Goal: Browse casually

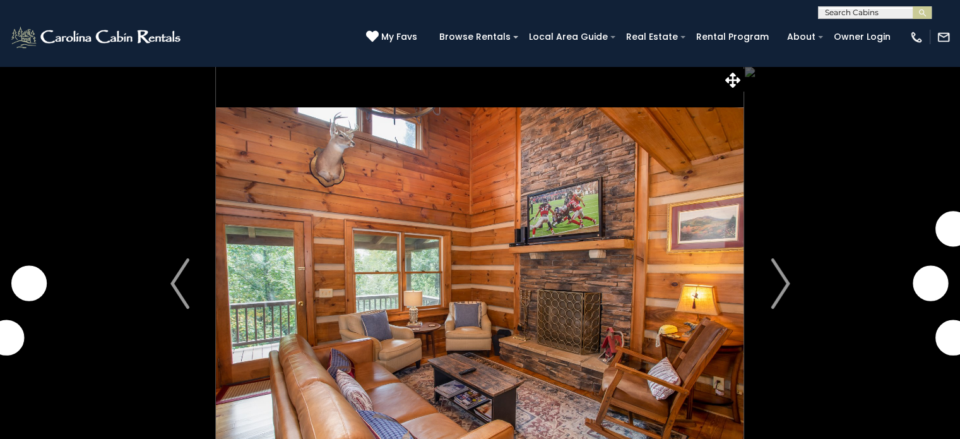
click at [785, 285] on img "Next" at bounding box center [779, 283] width 19 height 50
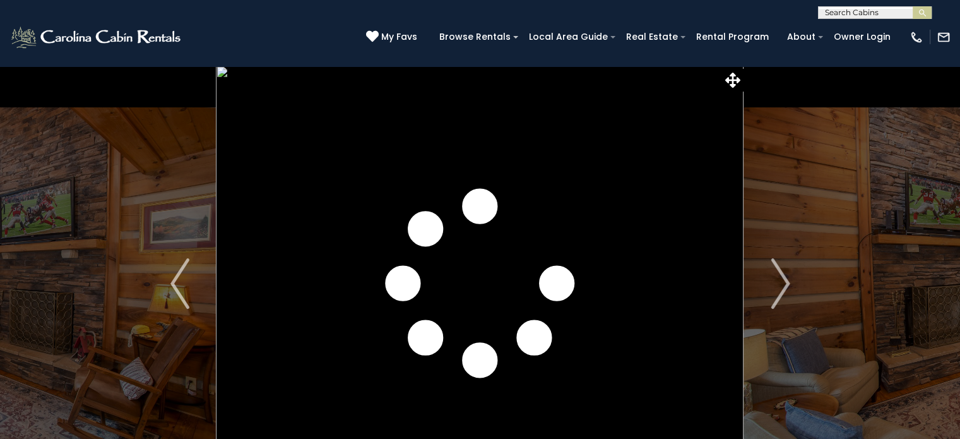
click at [785, 285] on img "Next" at bounding box center [779, 283] width 19 height 50
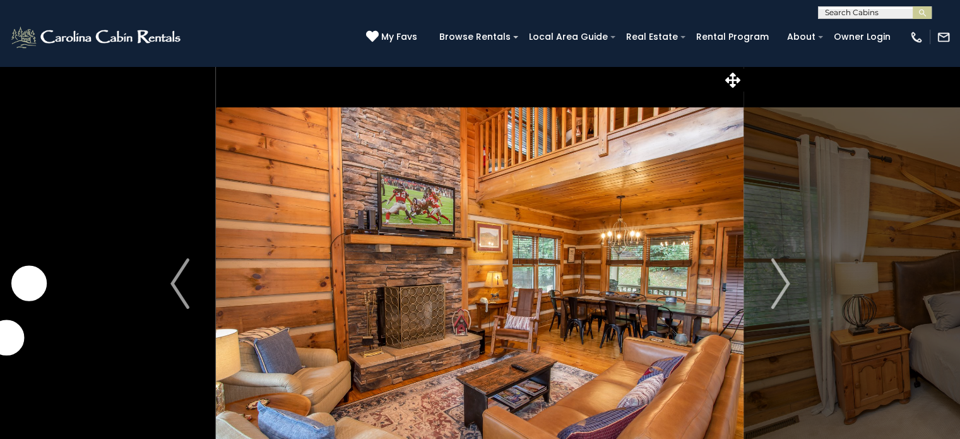
click at [785, 285] on img "Next" at bounding box center [779, 283] width 19 height 50
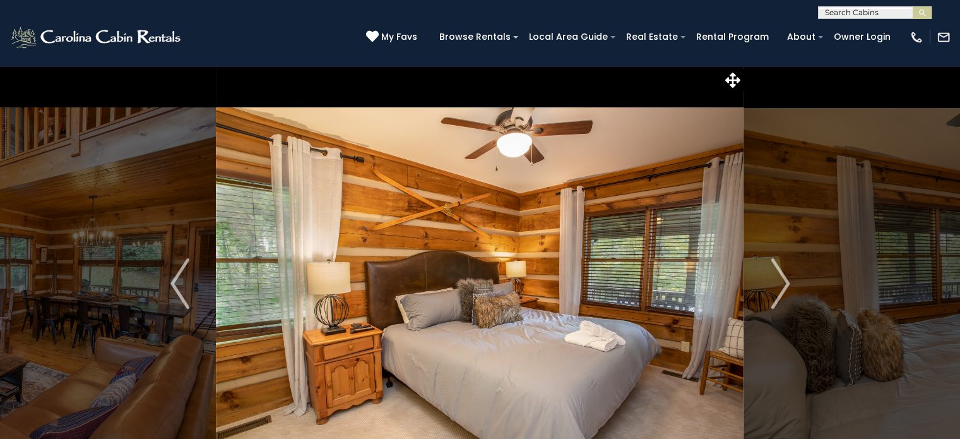
click at [785, 285] on img "Next" at bounding box center [779, 283] width 19 height 50
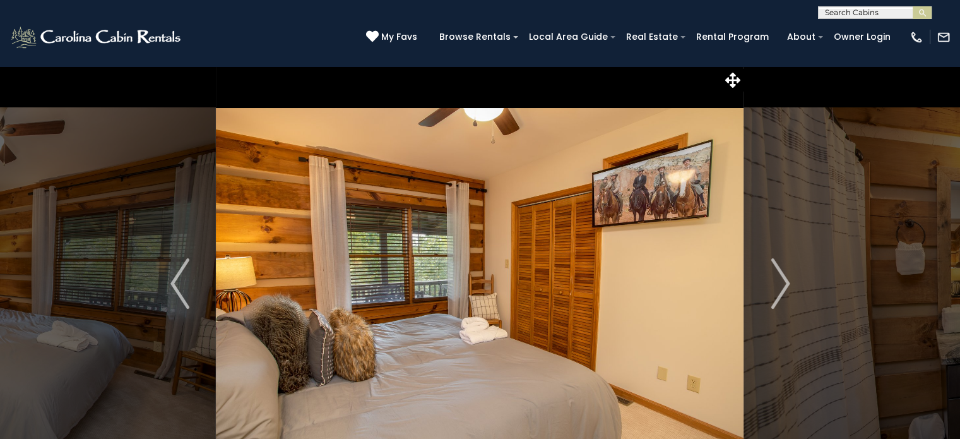
click at [785, 285] on img "Next" at bounding box center [779, 283] width 19 height 50
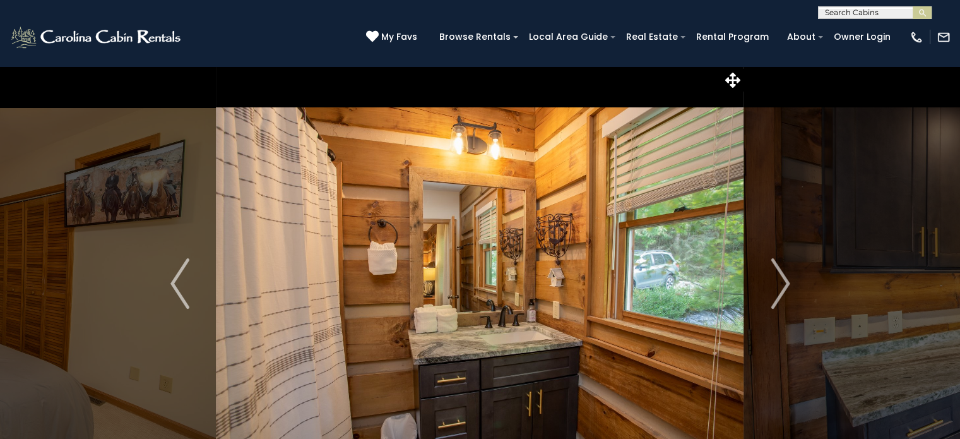
click at [785, 285] on img "Next" at bounding box center [779, 283] width 19 height 50
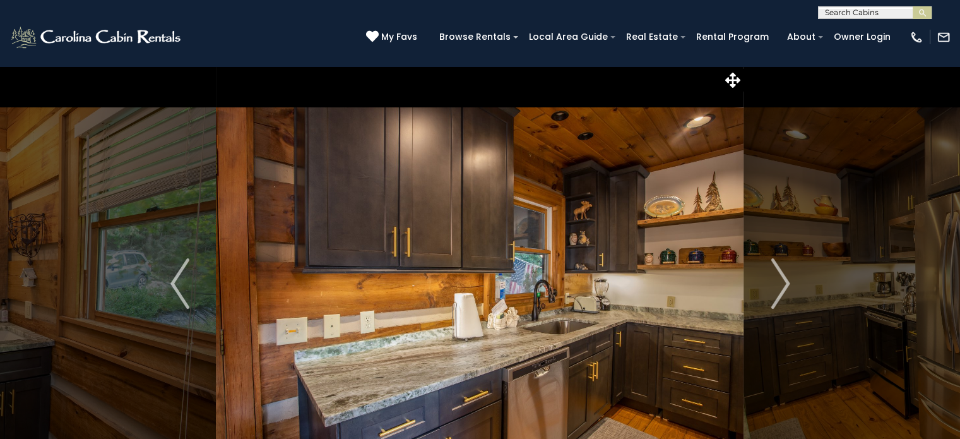
click at [785, 285] on img "Next" at bounding box center [779, 283] width 19 height 50
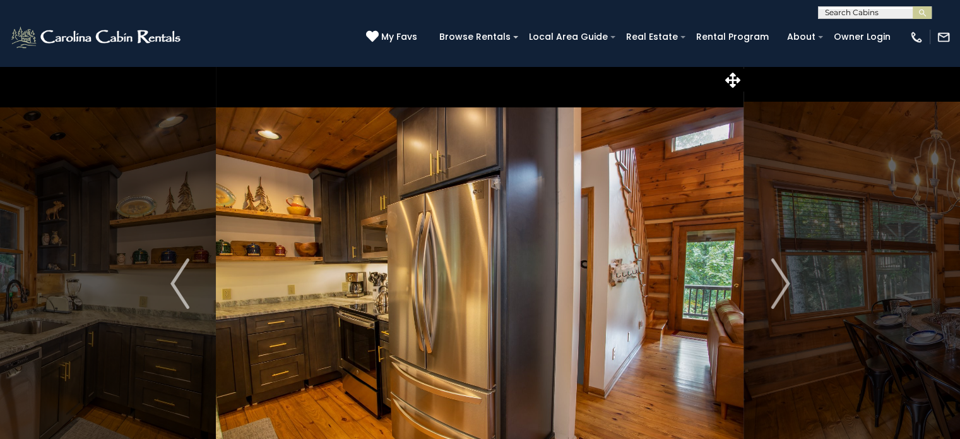
click at [785, 285] on img "Next" at bounding box center [779, 283] width 19 height 50
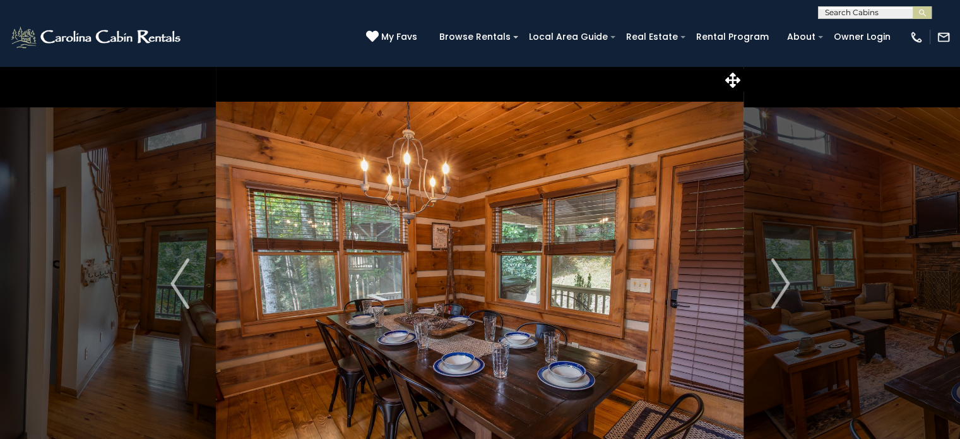
click at [785, 285] on img "Next" at bounding box center [779, 283] width 19 height 50
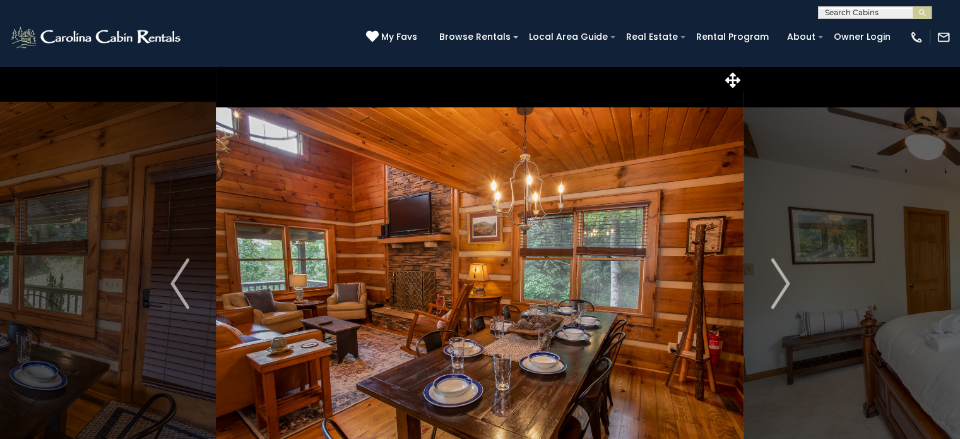
click at [785, 285] on img "Next" at bounding box center [779, 283] width 19 height 50
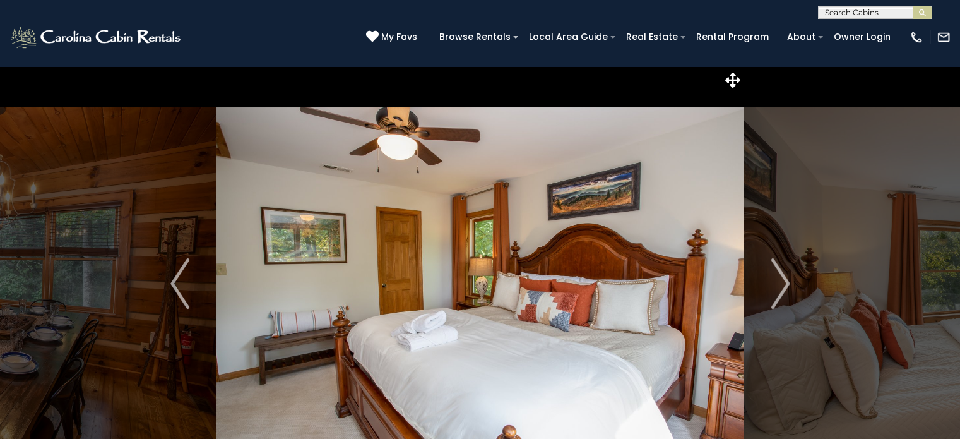
click at [785, 285] on img "Next" at bounding box center [779, 283] width 19 height 50
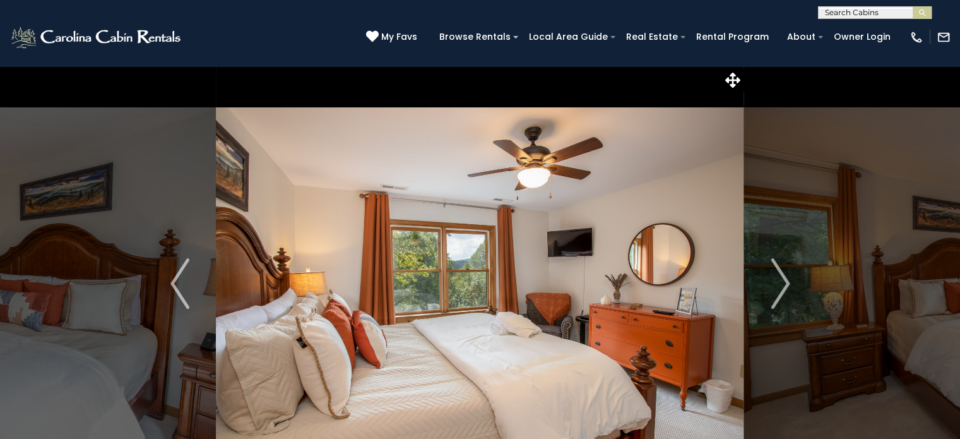
click at [785, 285] on img "Next" at bounding box center [779, 283] width 19 height 50
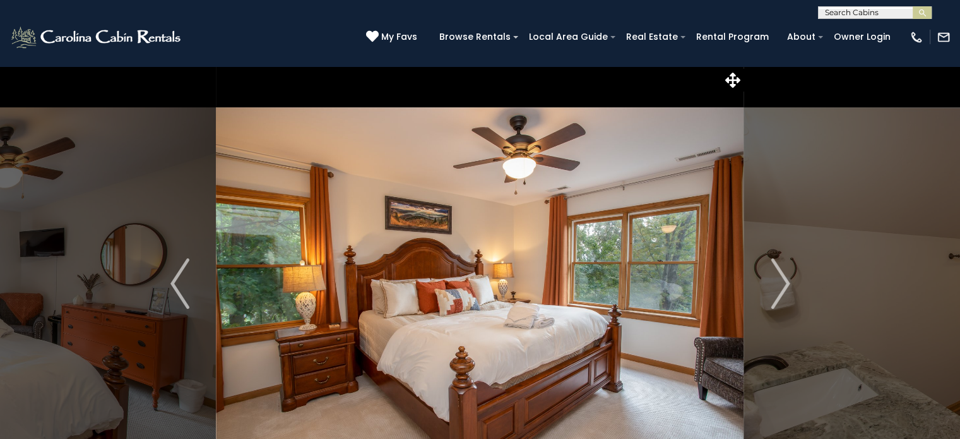
click at [785, 285] on img "Next" at bounding box center [779, 283] width 19 height 50
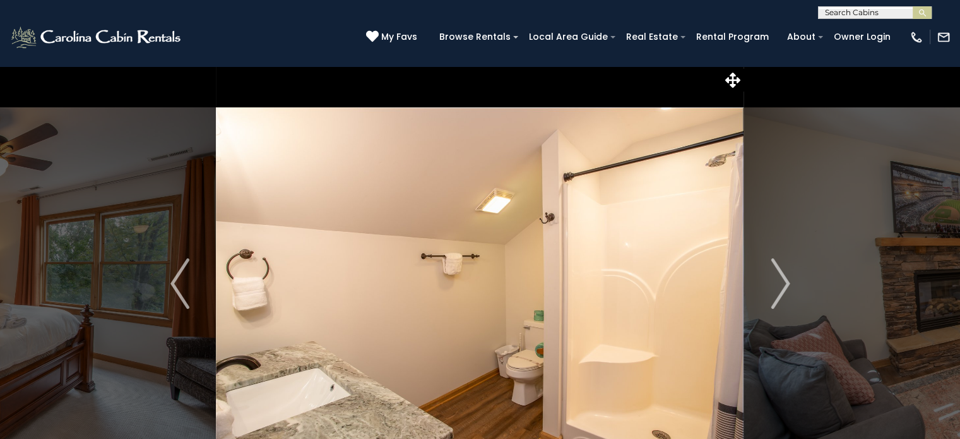
click at [785, 285] on img "Next" at bounding box center [779, 283] width 19 height 50
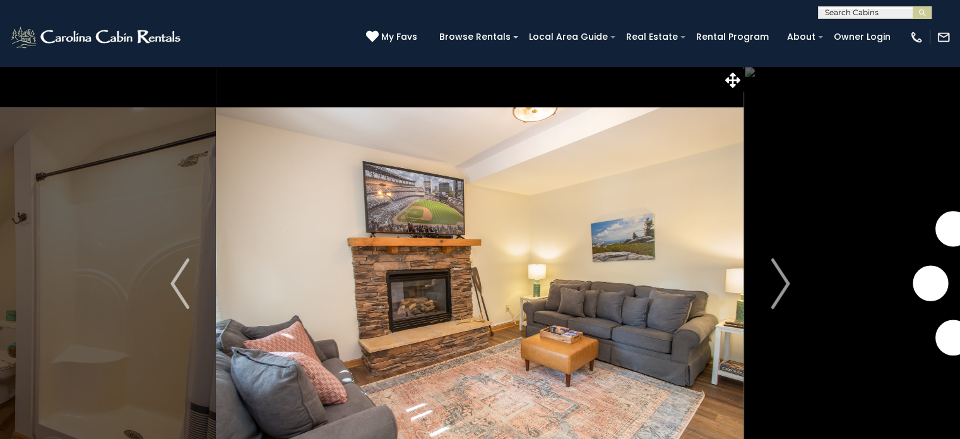
click at [785, 285] on img "Next" at bounding box center [779, 283] width 19 height 50
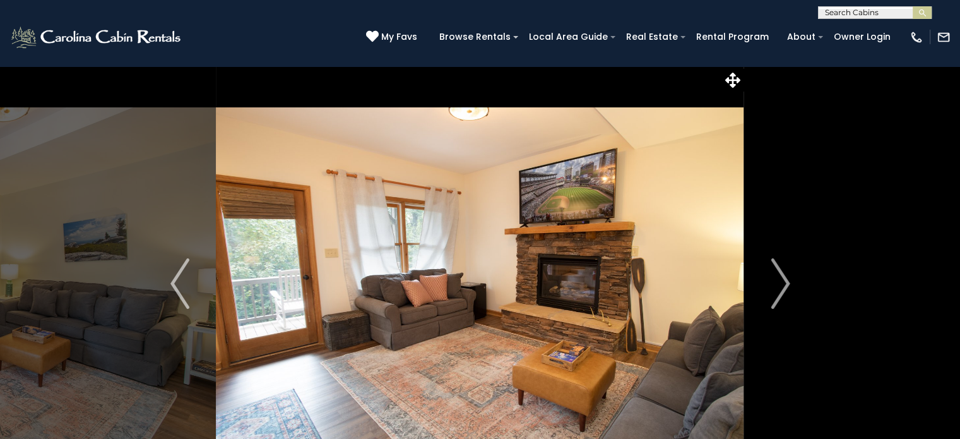
click at [785, 285] on img "Next" at bounding box center [779, 283] width 19 height 50
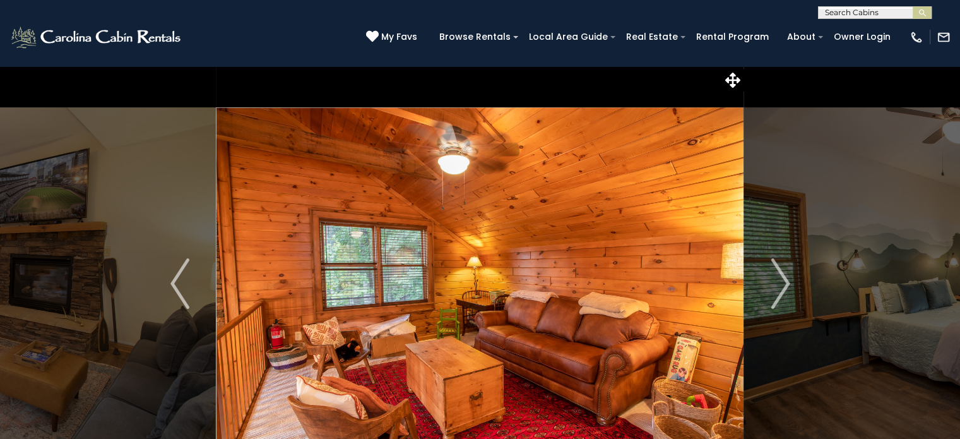
click at [785, 285] on img "Next" at bounding box center [779, 283] width 19 height 50
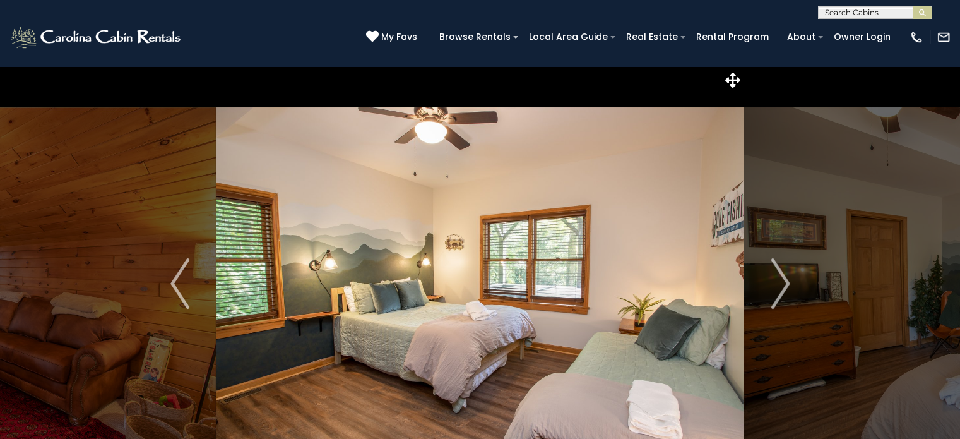
click at [785, 285] on img "Next" at bounding box center [779, 283] width 19 height 50
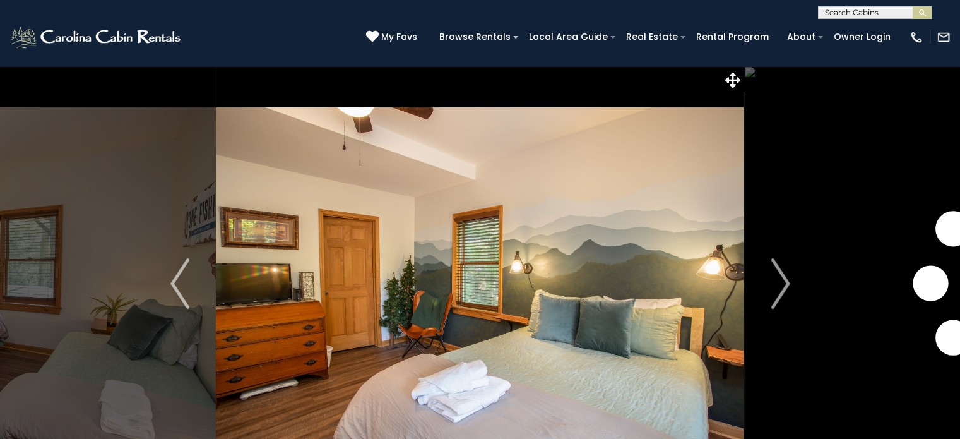
click at [785, 285] on img "Next" at bounding box center [779, 283] width 19 height 50
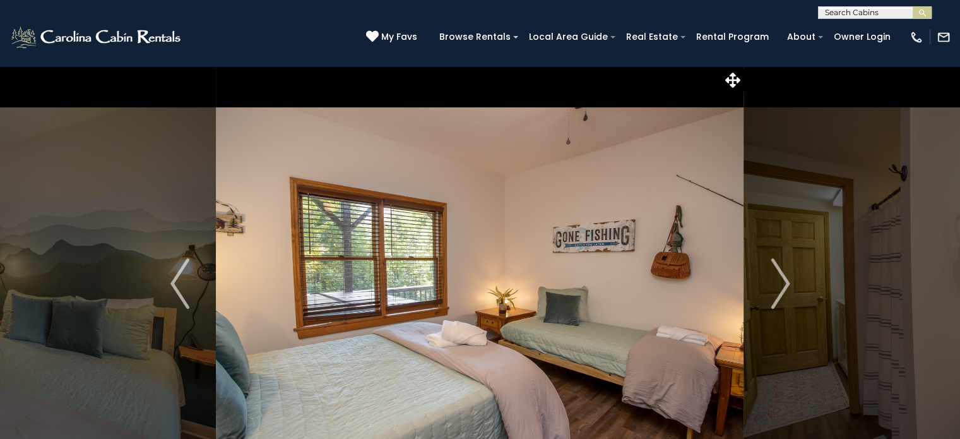
click at [785, 285] on img "Next" at bounding box center [779, 283] width 19 height 50
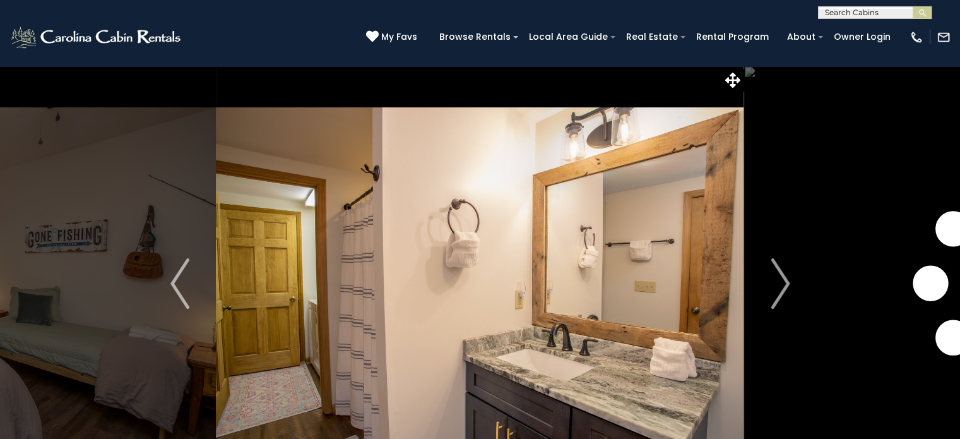
click at [785, 285] on img "Next" at bounding box center [779, 283] width 19 height 50
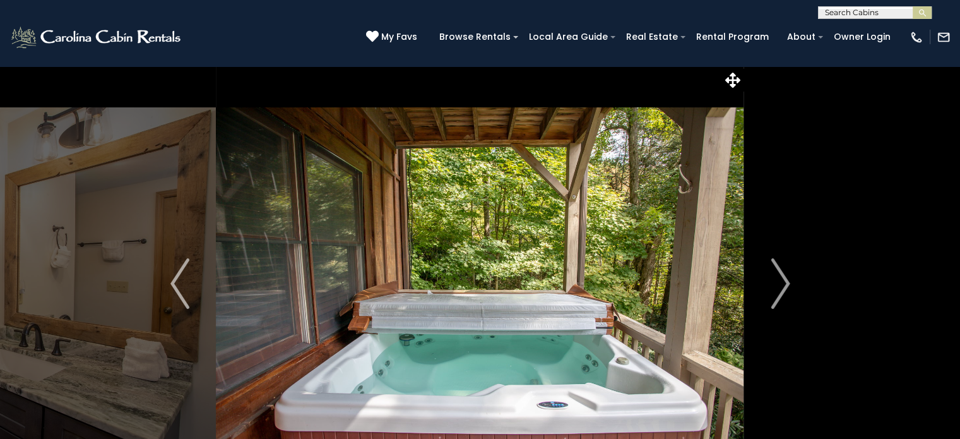
click at [785, 285] on img "Next" at bounding box center [779, 283] width 19 height 50
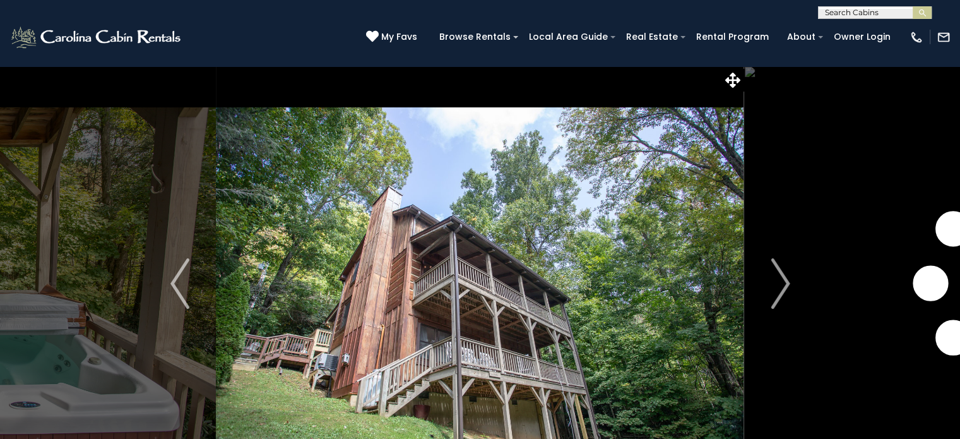
click at [785, 285] on img "Next" at bounding box center [779, 283] width 19 height 50
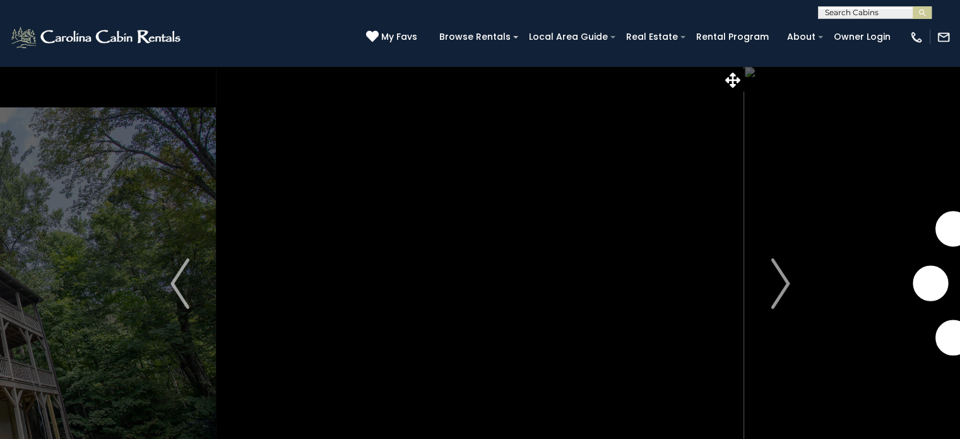
click at [785, 285] on img "Next" at bounding box center [779, 283] width 19 height 50
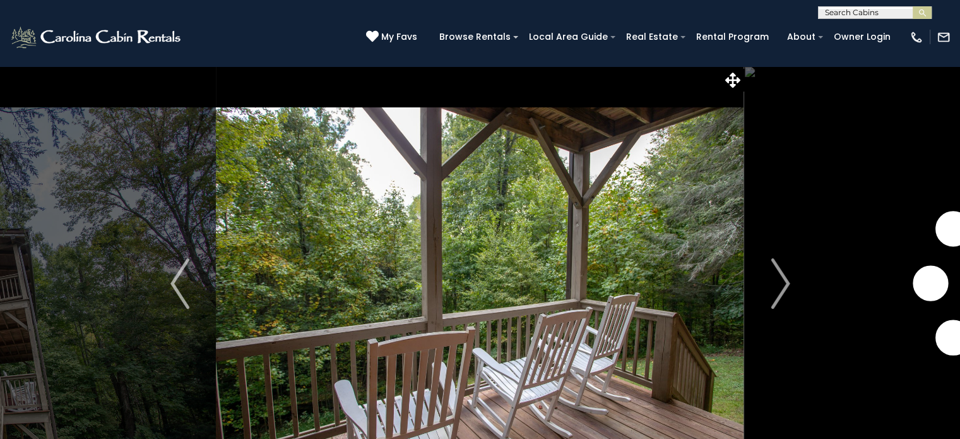
click at [785, 285] on img "Next" at bounding box center [779, 283] width 19 height 50
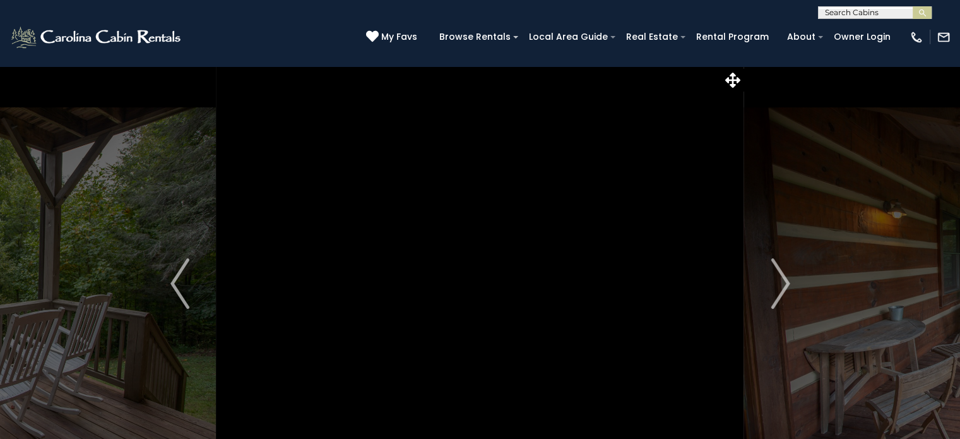
click at [785, 285] on img "Next" at bounding box center [779, 283] width 19 height 50
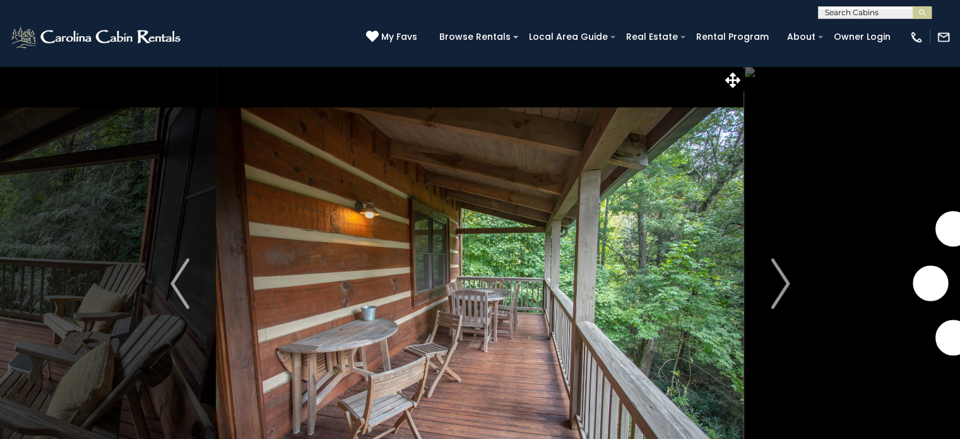
click at [785, 285] on img "Next" at bounding box center [779, 283] width 19 height 50
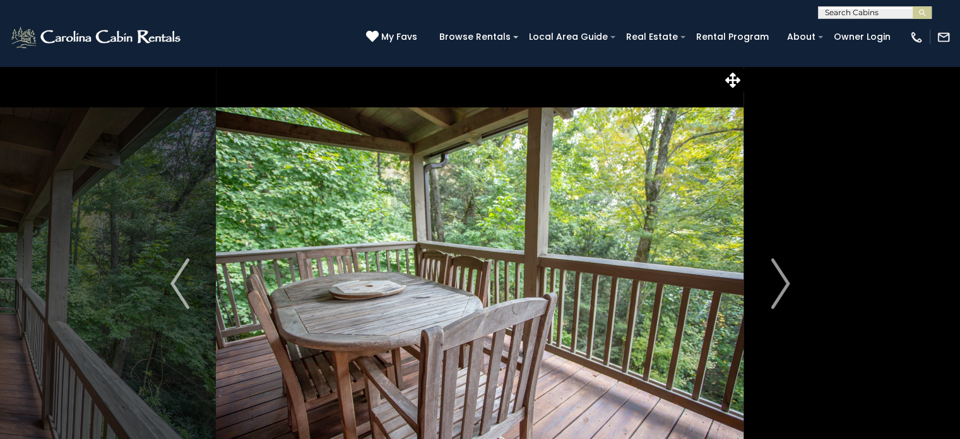
click at [785, 285] on img "Next" at bounding box center [779, 283] width 19 height 50
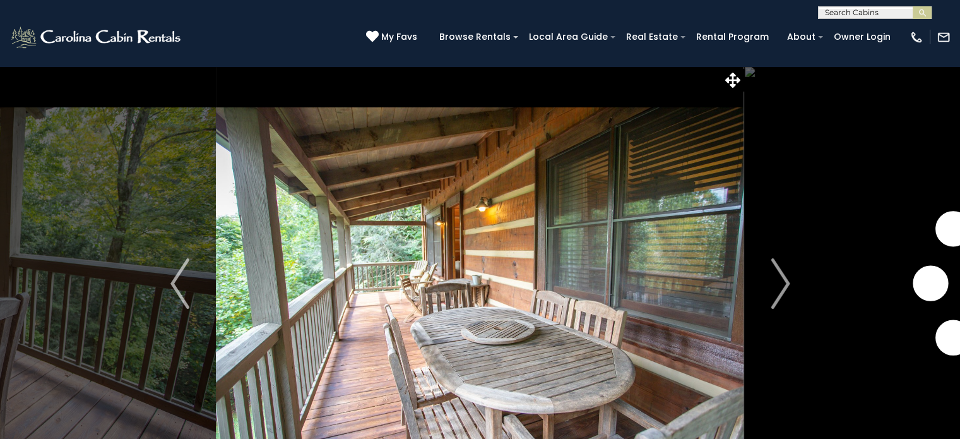
click at [785, 285] on img "Next" at bounding box center [779, 283] width 19 height 50
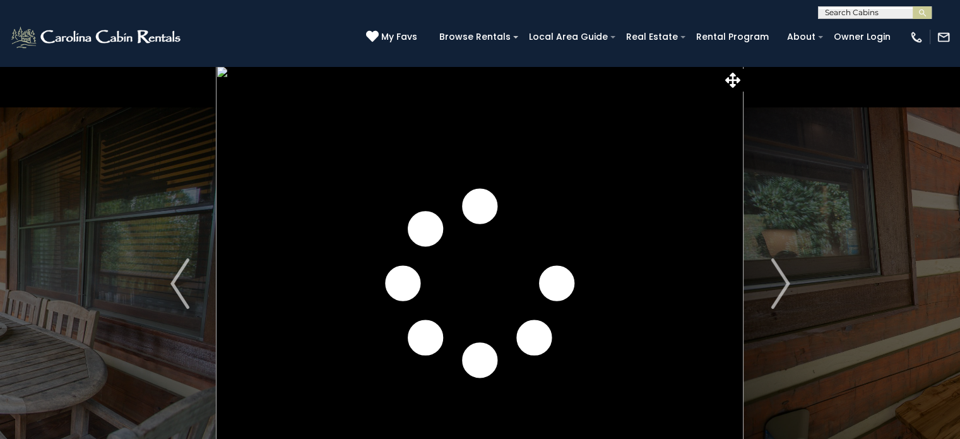
click at [785, 285] on img "Next" at bounding box center [779, 283] width 19 height 50
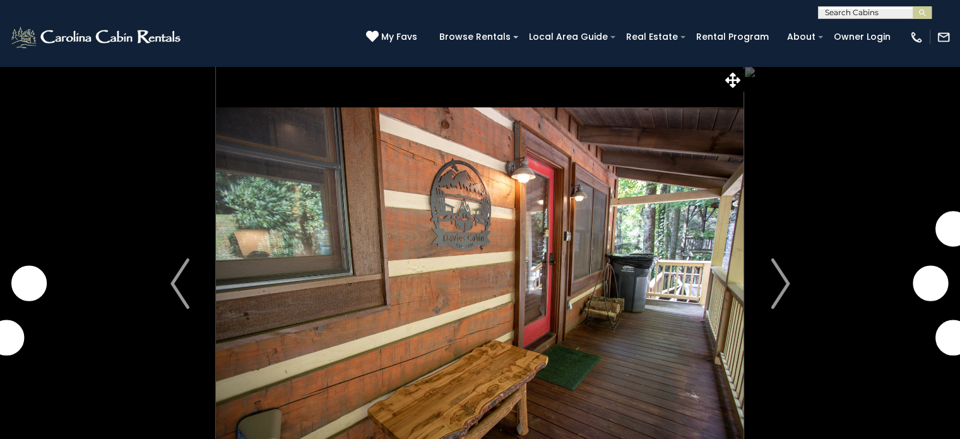
click at [785, 285] on img "Next" at bounding box center [779, 283] width 19 height 50
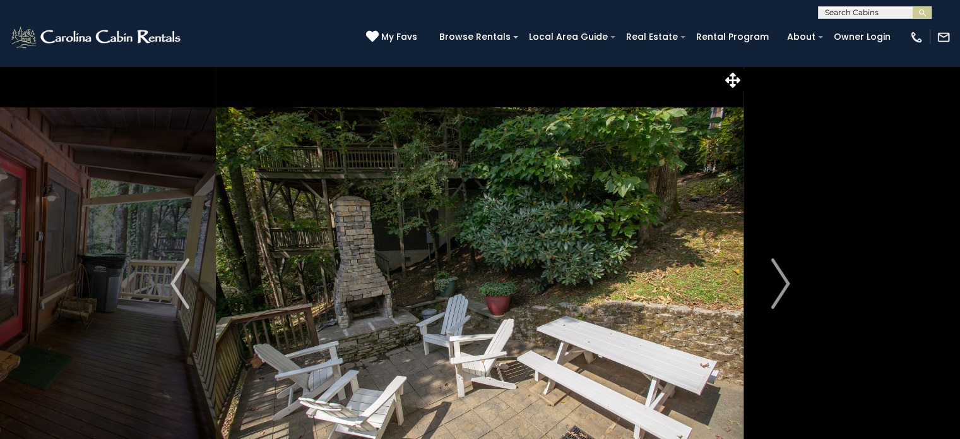
click at [785, 285] on img "Next" at bounding box center [779, 283] width 19 height 50
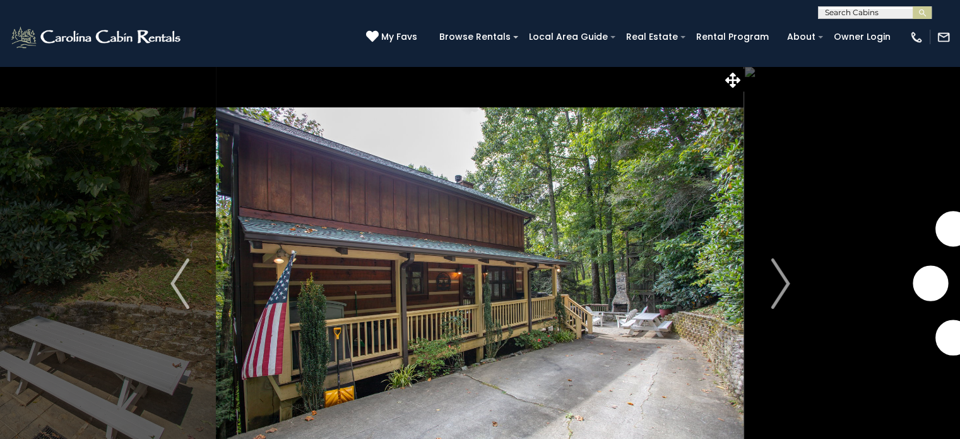
click at [785, 285] on img "Next" at bounding box center [779, 283] width 19 height 50
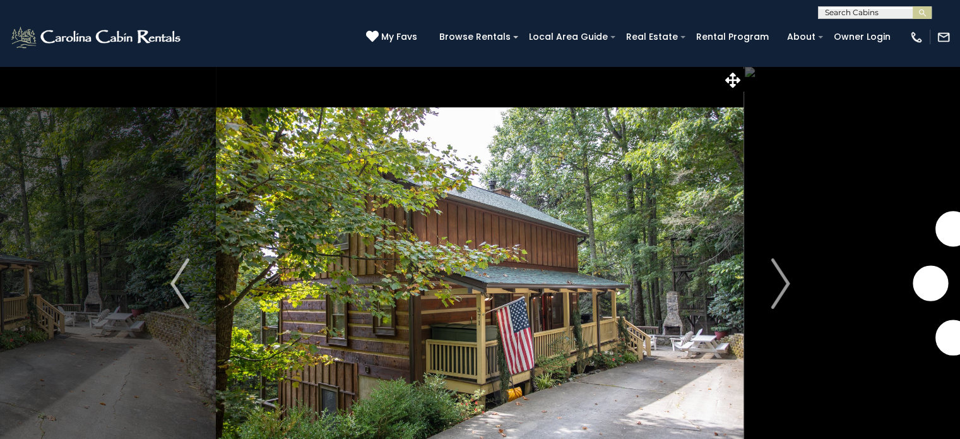
click at [785, 285] on img "Next" at bounding box center [779, 283] width 19 height 50
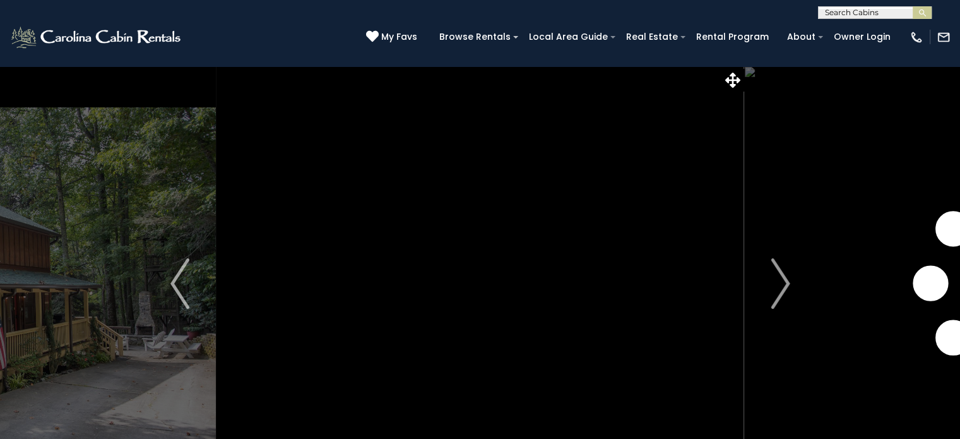
click at [785, 285] on img "Next" at bounding box center [779, 283] width 19 height 50
